Goal: Feedback & Contribution: Contribute content

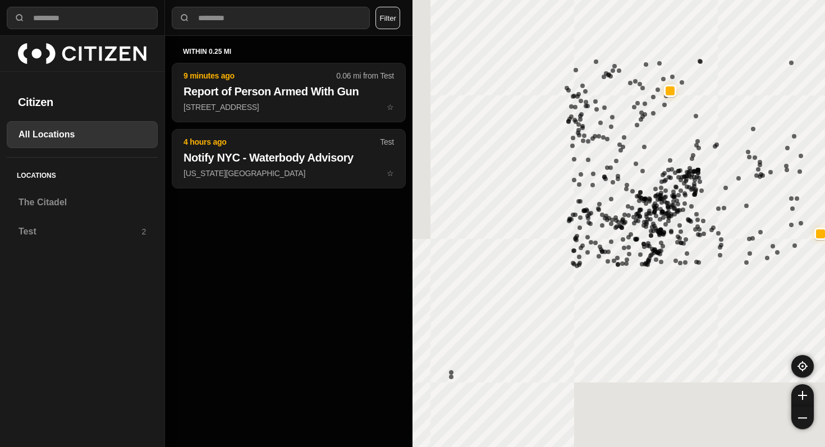
select select "*"
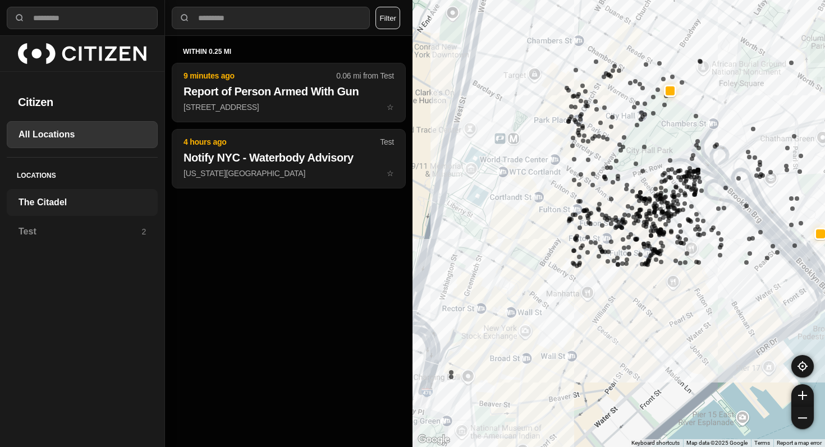
click at [42, 202] on h3 "The Citadel" at bounding box center [82, 202] width 127 height 13
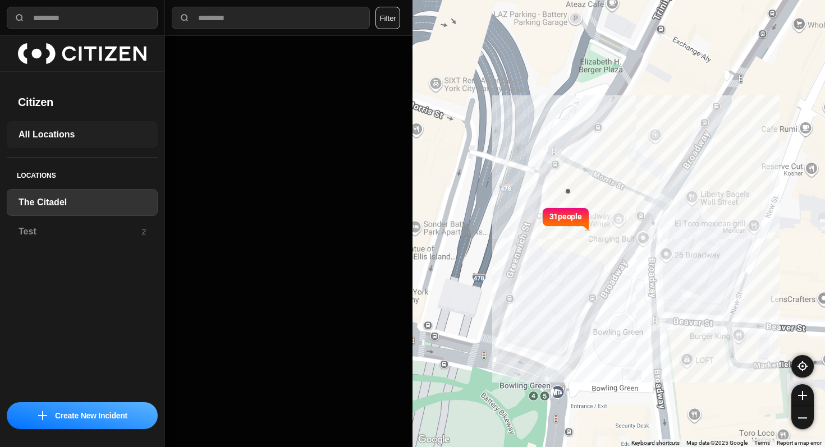
click at [53, 130] on h3 "All Locations" at bounding box center [82, 134] width 127 height 13
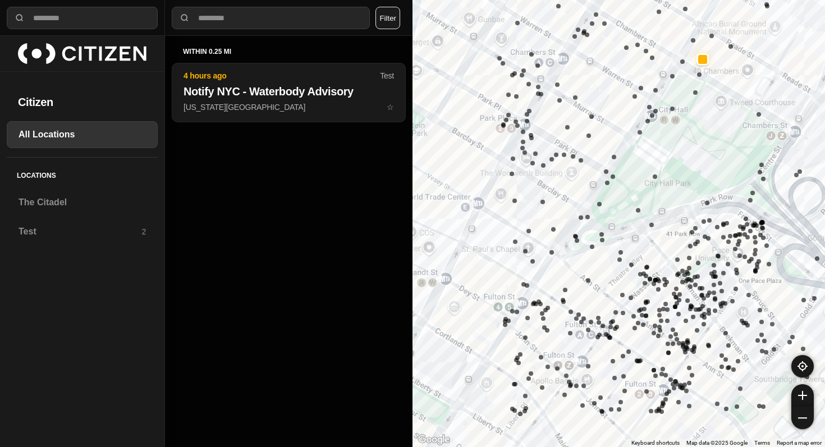
drag, startPoint x: 526, startPoint y: 145, endPoint x: 592, endPoint y: 148, distance: 65.7
click at [597, 152] on div at bounding box center [619, 223] width 413 height 447
click at [34, 16] on input "text" at bounding box center [91, 18] width 118 height 12
click at [389, 19] on button "Filter" at bounding box center [387, 18] width 25 height 22
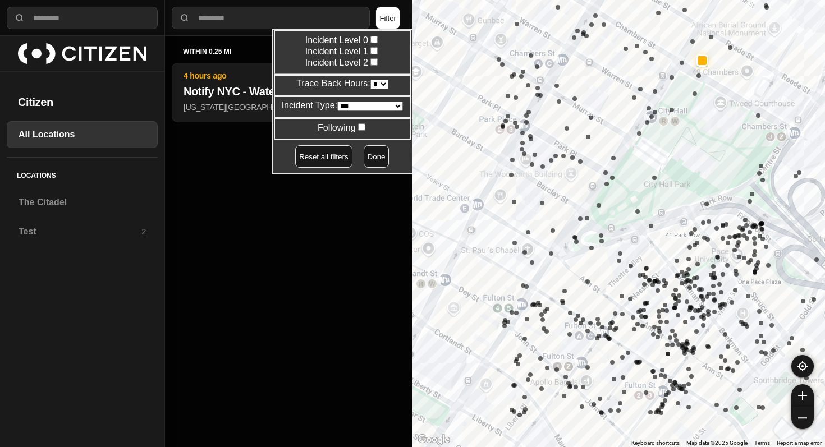
click at [386, 8] on button "Filter" at bounding box center [387, 18] width 25 height 22
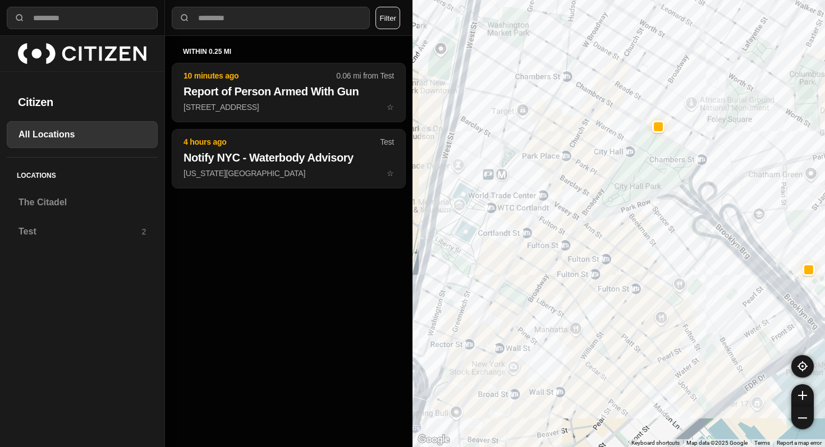
click at [95, 28] on div at bounding box center [91, 18] width 118 height 22
click at [141, 132] on img at bounding box center [140, 134] width 9 height 9
click at [181, 134] on p "Set Default Zoom" at bounding box center [186, 147] width 24 height 34
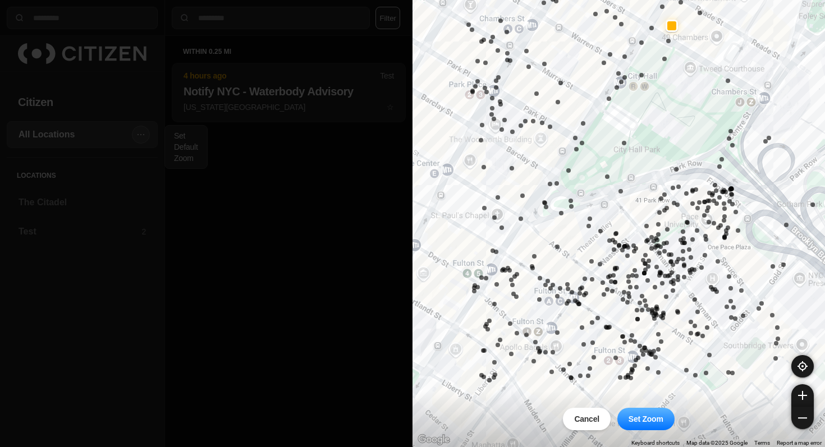
click at [648, 415] on p "Set Zoom" at bounding box center [646, 419] width 35 height 11
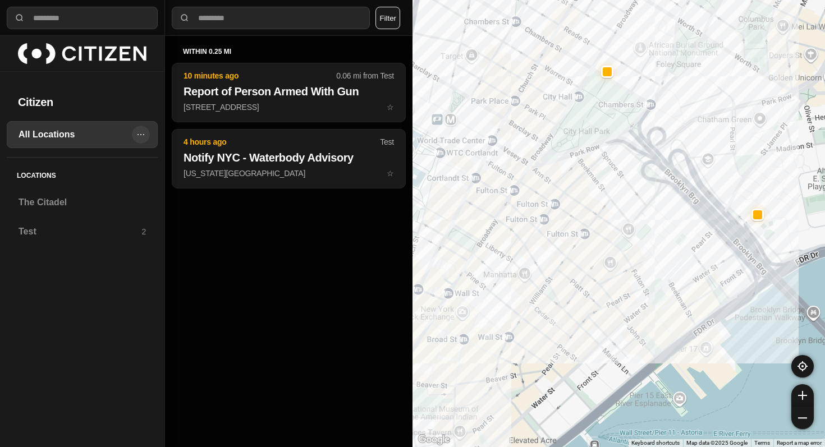
click at [141, 134] on img at bounding box center [140, 134] width 9 height 9
click at [285, 219] on div "within 0.25 mi 10 minutes ago 0.06 mi from Test Report of Person Armed With Gun…" at bounding box center [289, 241] width 248 height 411
click at [50, 227] on h3 "Test" at bounding box center [80, 231] width 123 height 13
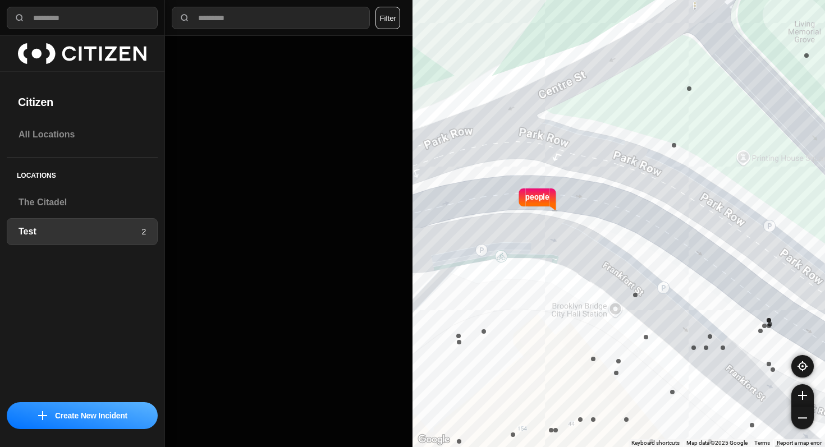
click at [536, 193] on p "people" at bounding box center [537, 203] width 24 height 25
click at [533, 199] on p "people" at bounding box center [537, 203] width 24 height 25
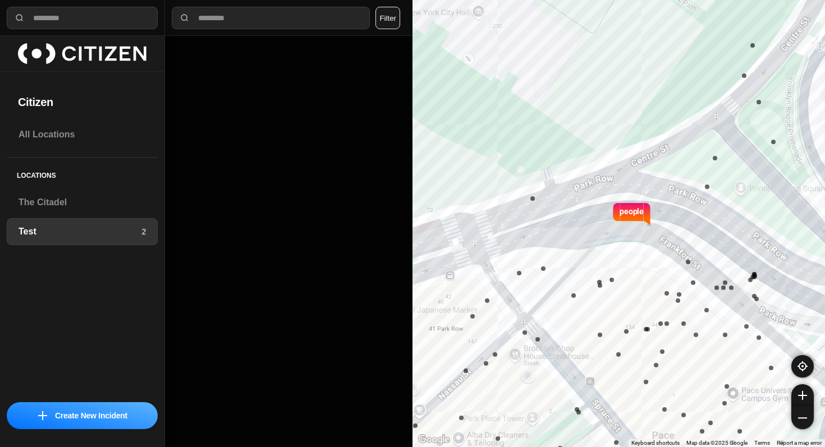
click at [42, 54] on img at bounding box center [82, 54] width 129 height 22
click at [40, 104] on h2 "Citizen" at bounding box center [82, 102] width 129 height 16
click at [49, 207] on h3 "The Citadel" at bounding box center [82, 202] width 127 height 13
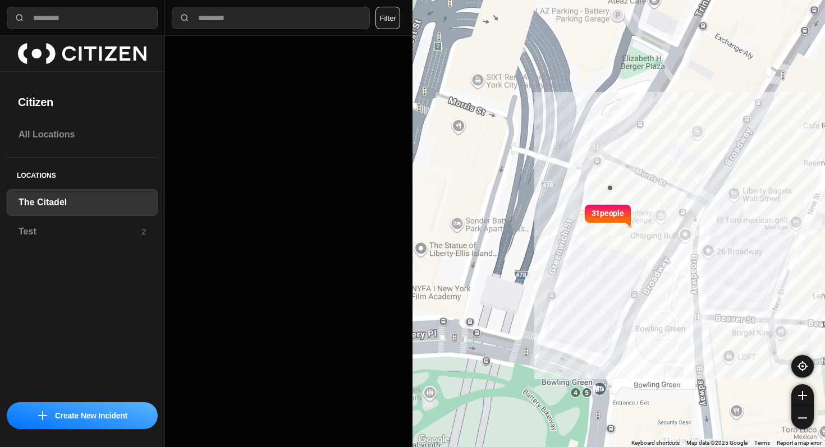
drag, startPoint x: 557, startPoint y: 200, endPoint x: 634, endPoint y: 245, distance: 89.0
click at [636, 249] on div "31 people" at bounding box center [619, 223] width 413 height 447
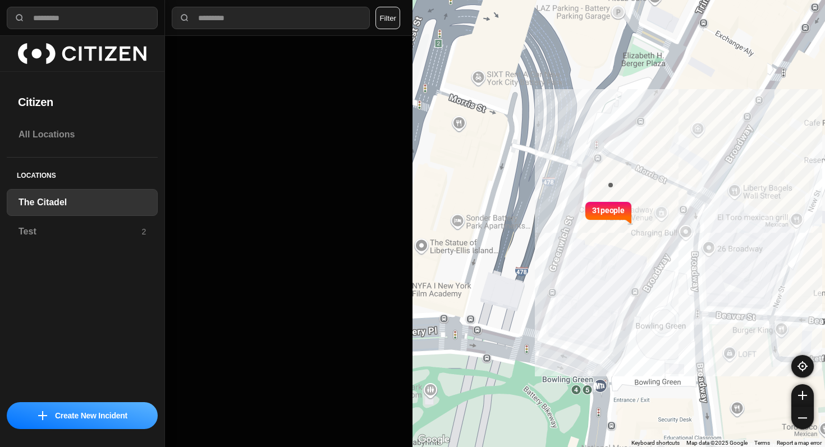
click at [608, 208] on p "31 people" at bounding box center [608, 216] width 33 height 25
click at [28, 233] on h3 "Test" at bounding box center [80, 231] width 123 height 13
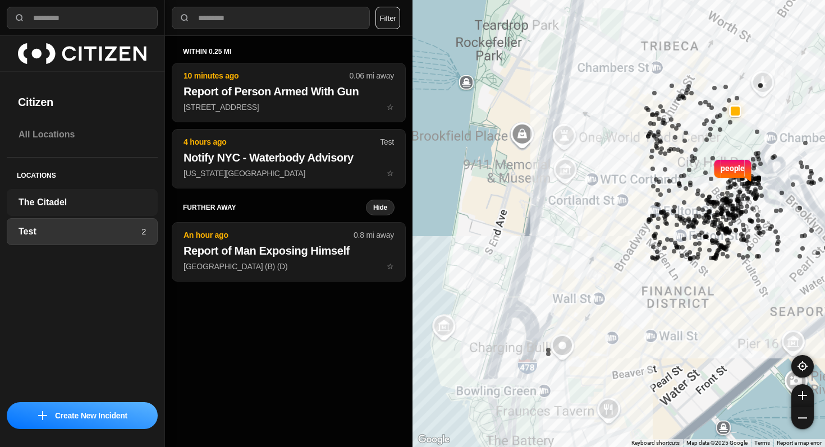
click at [145, 203] on h3 "The Citadel" at bounding box center [82, 202] width 127 height 13
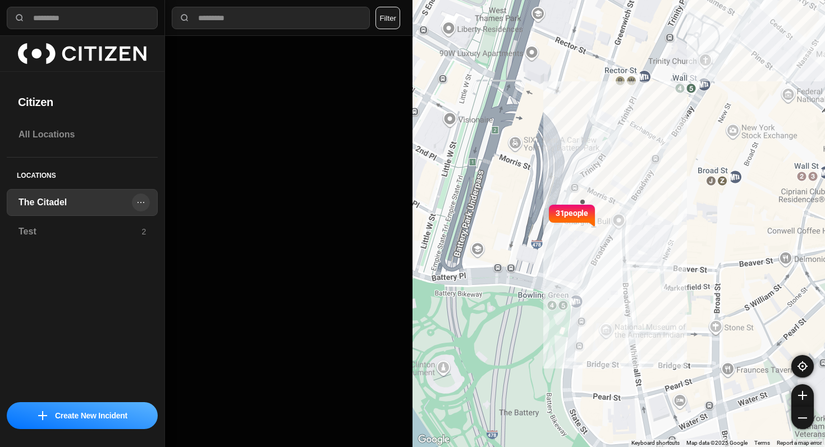
click at [141, 203] on img at bounding box center [140, 202] width 9 height 9
click at [97, 414] on p "Create New Incident" at bounding box center [91, 415] width 72 height 11
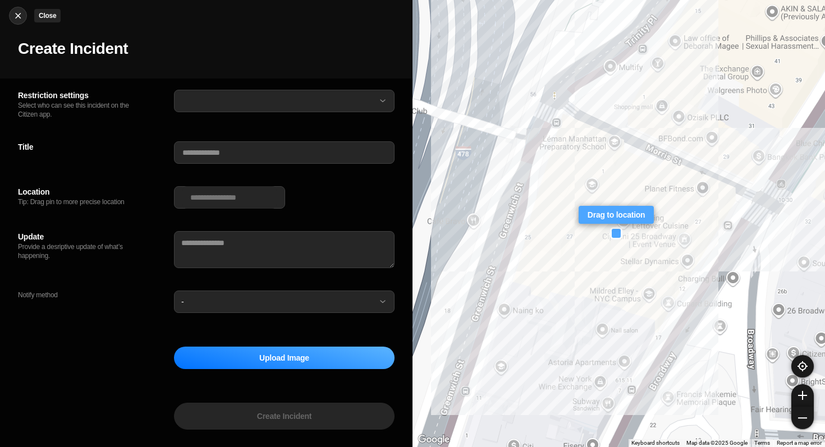
click at [19, 16] on img at bounding box center [17, 15] width 11 height 11
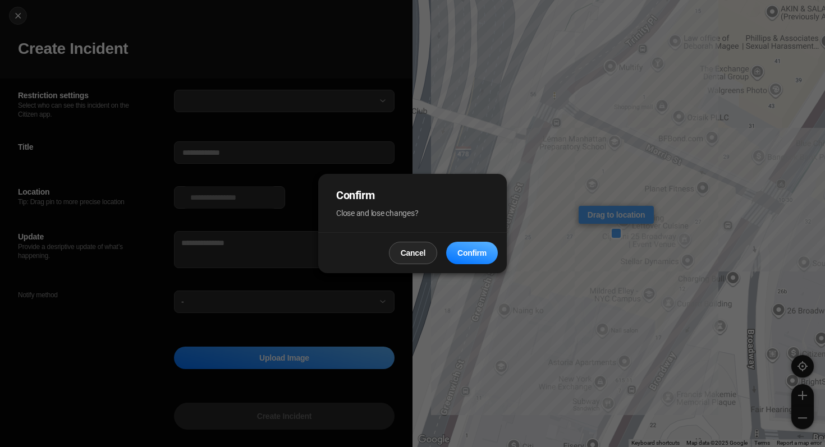
click at [412, 258] on p "Cancel" at bounding box center [413, 253] width 25 height 11
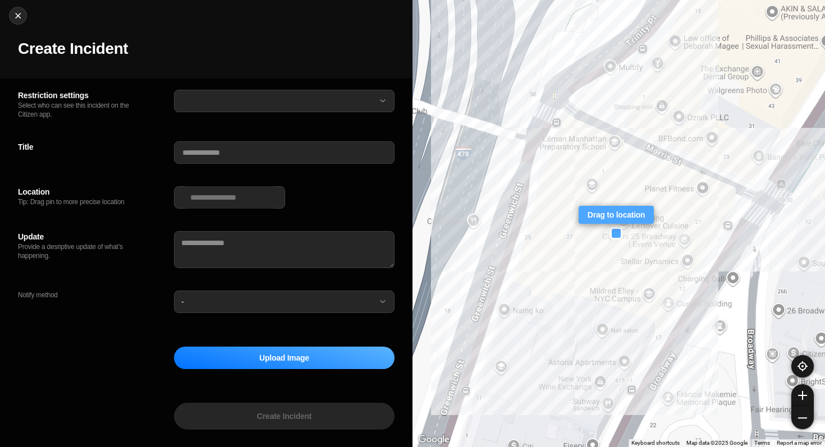
click at [49, 103] on small "Select who can see this incident on the Citizen app." at bounding box center [82, 110] width 129 height 18
click at [217, 88] on div "Restriction settings Select who can see this incident on the Citizen app. Title…" at bounding box center [206, 202] width 413 height 246
click at [216, 100] on button at bounding box center [284, 101] width 221 height 22
click at [219, 103] on button at bounding box center [284, 101] width 221 height 22
click at [228, 107] on button at bounding box center [284, 101] width 221 height 22
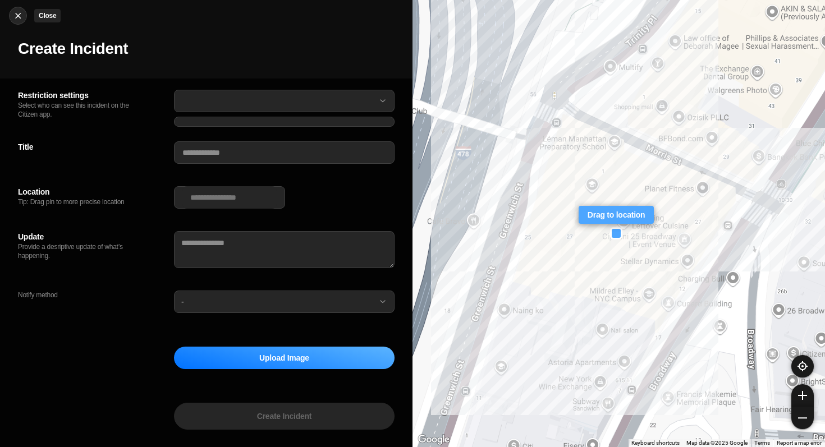
click at [12, 15] on img at bounding box center [17, 15] width 11 height 11
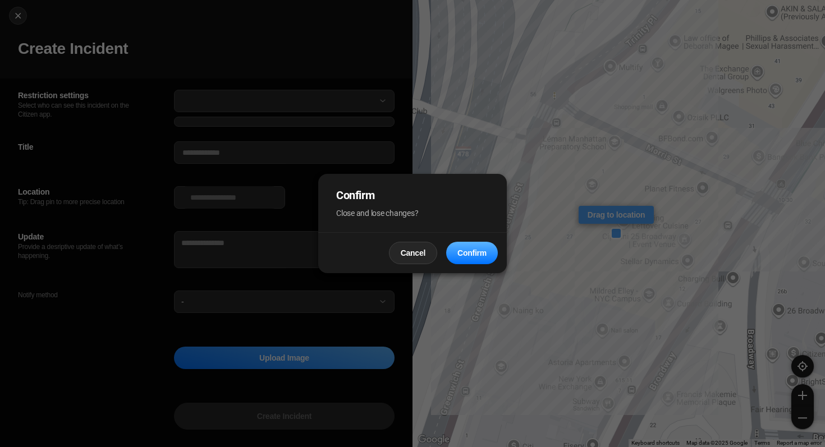
click at [469, 250] on p "Confirm" at bounding box center [471, 253] width 29 height 11
select select "*"
